Goal: Information Seeking & Learning: Learn about a topic

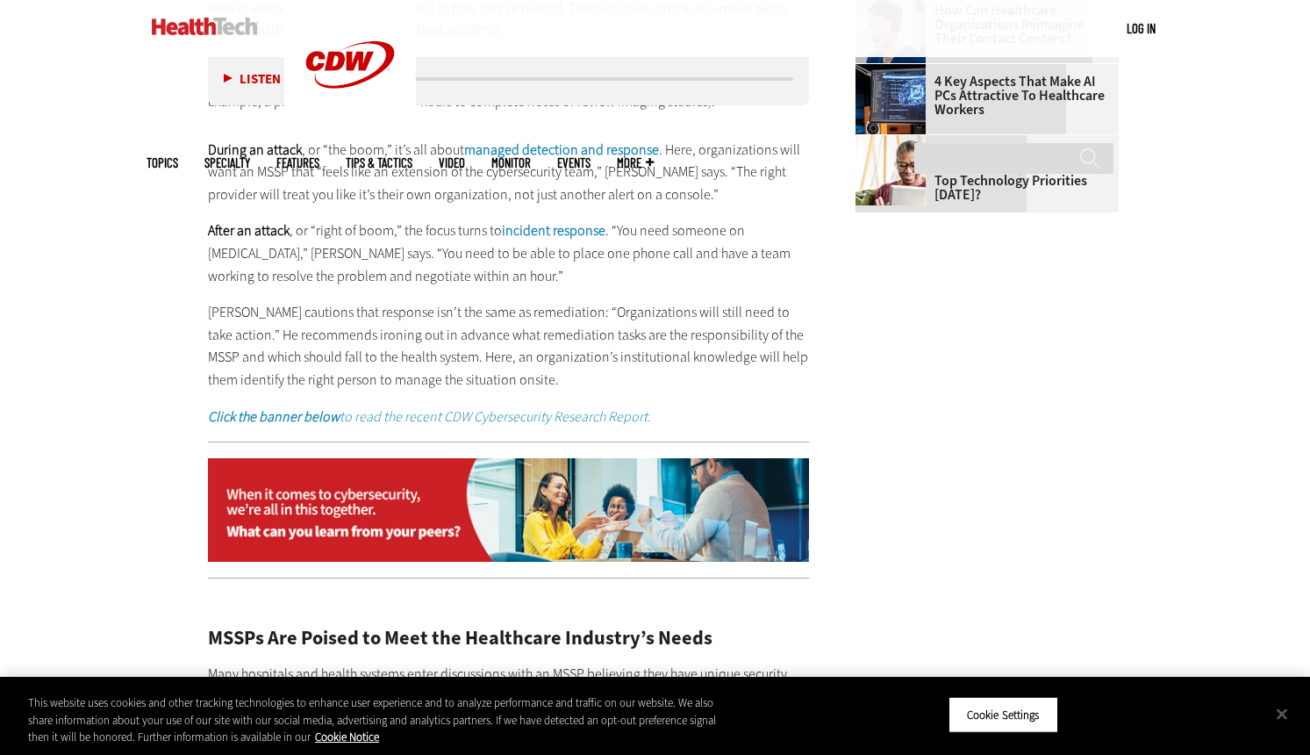
scroll to position [2984, 0]
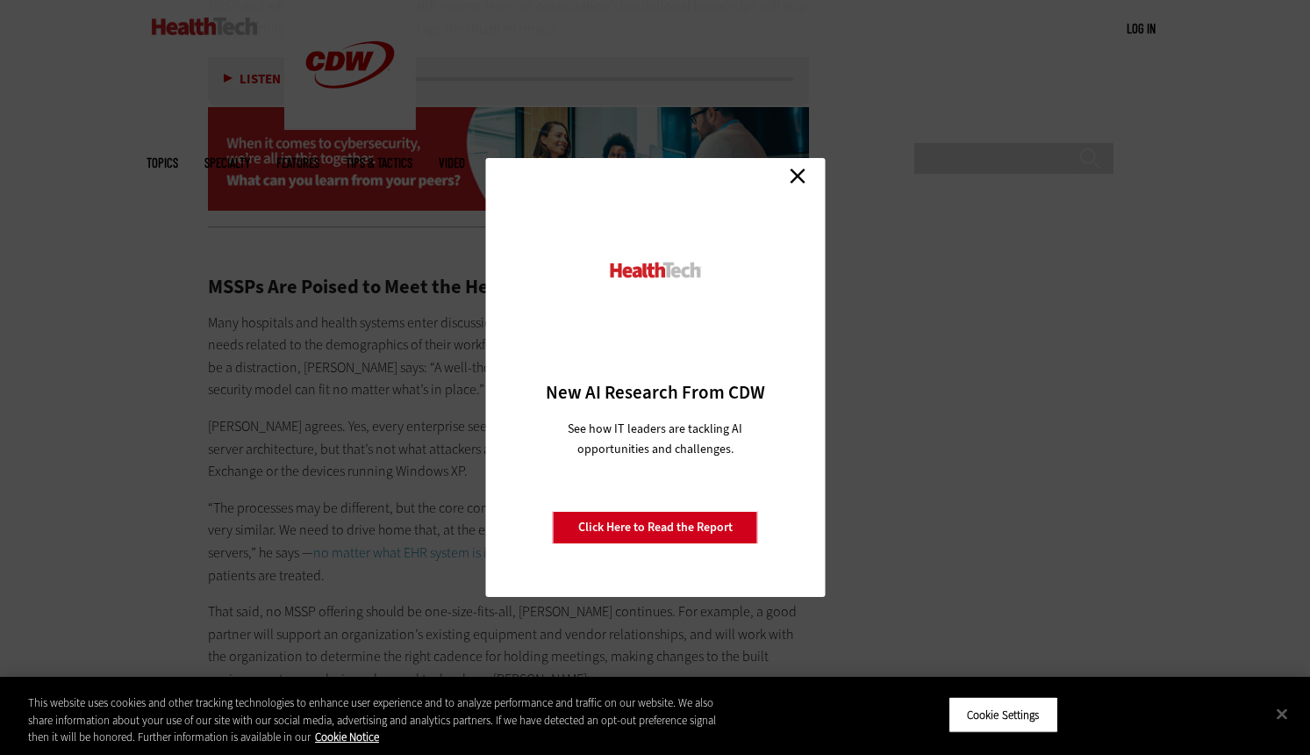
click at [793, 175] on link "Close" at bounding box center [798, 175] width 26 height 26
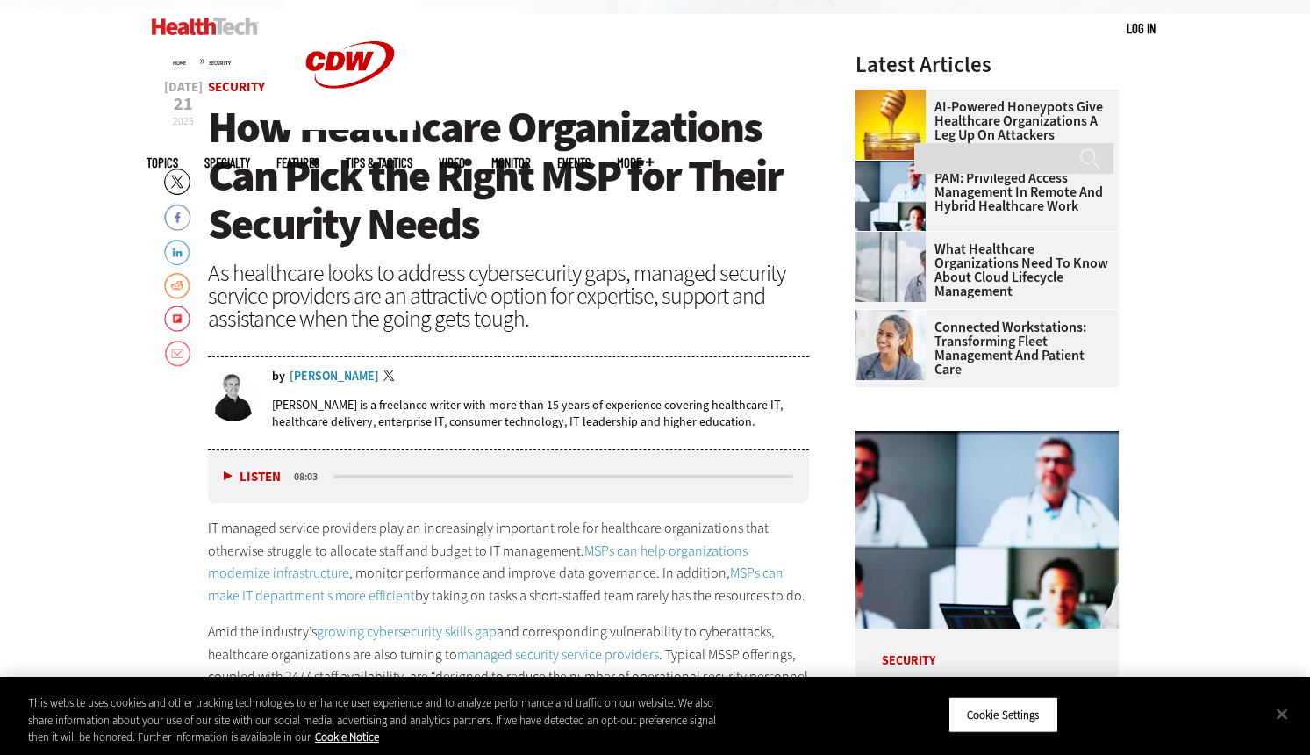
scroll to position [1386, 0]
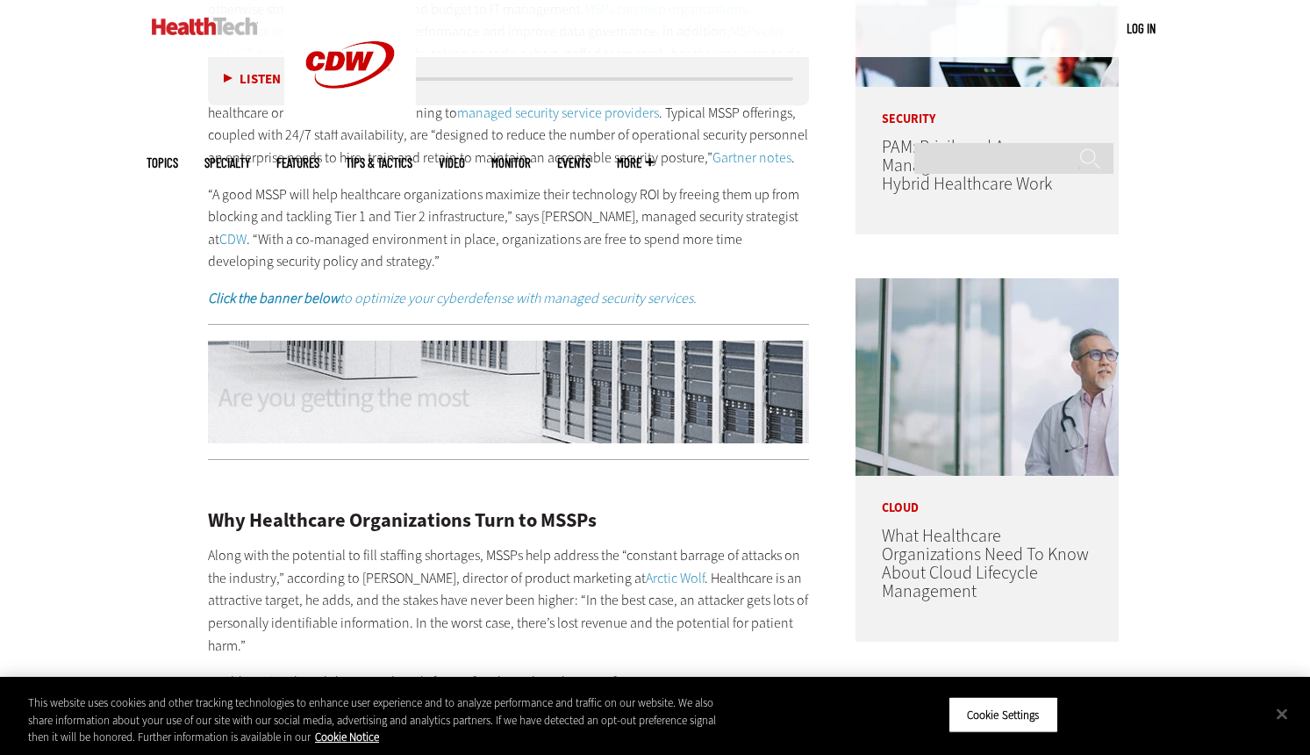
scroll to position [1404, 0]
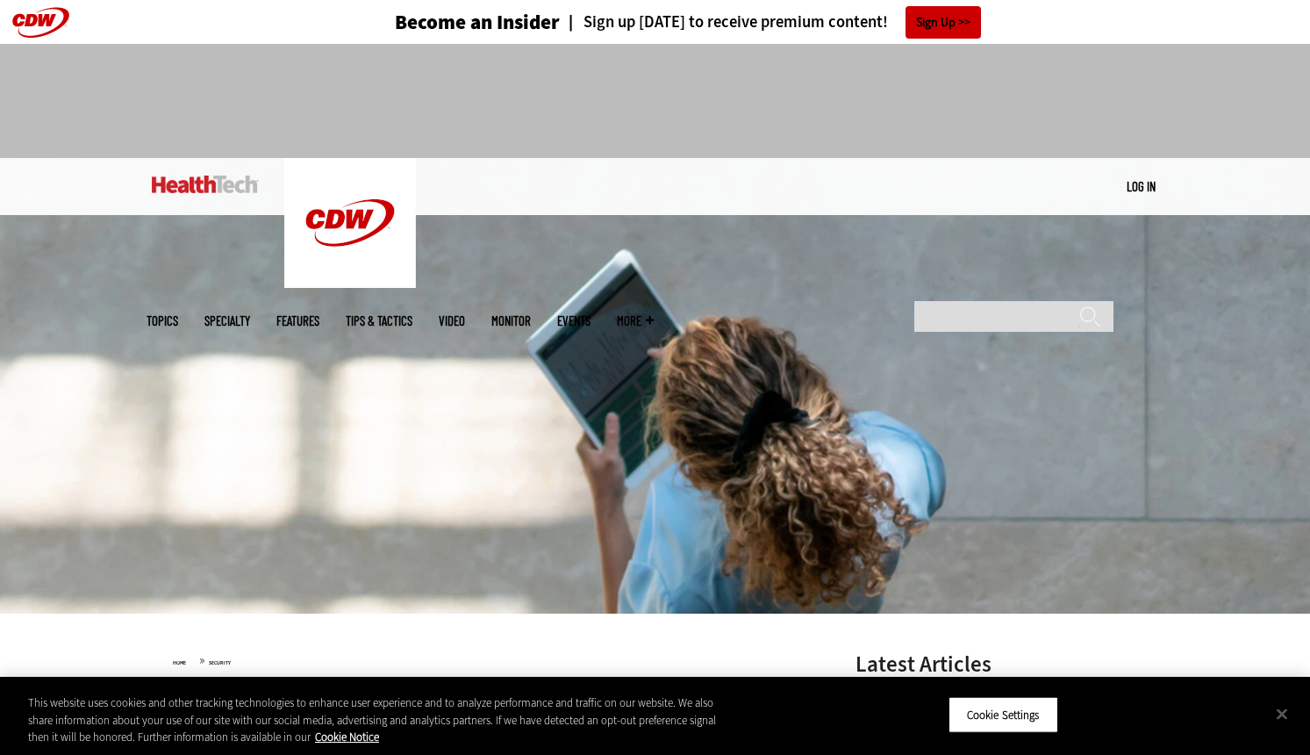
scroll to position [351, 0]
